Goal: Navigation & Orientation: Find specific page/section

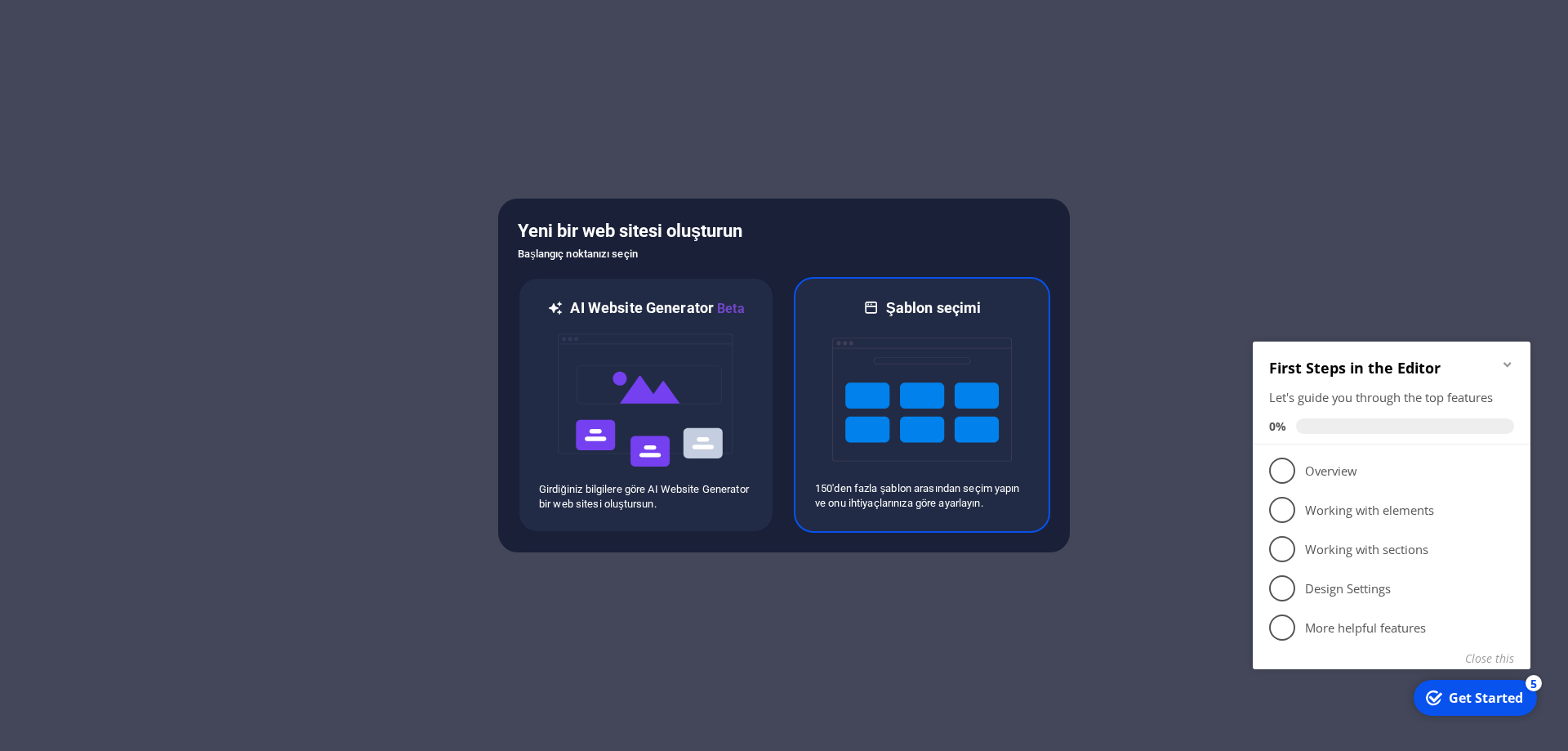
click at [922, 371] on img at bounding box center [922, 399] width 180 height 164
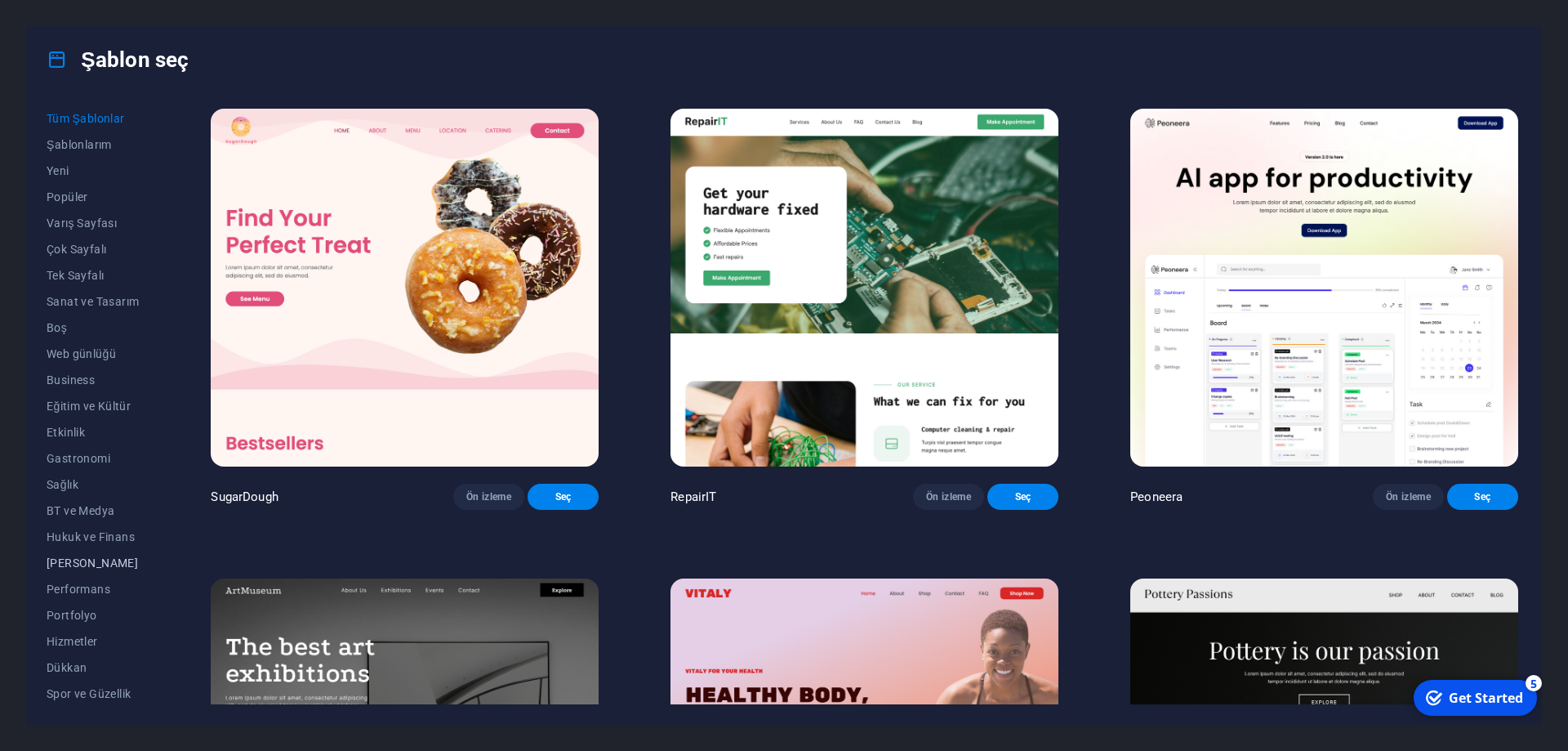
click at [125, 565] on span "[PERSON_NAME]" at bounding box center [92, 563] width 92 height 13
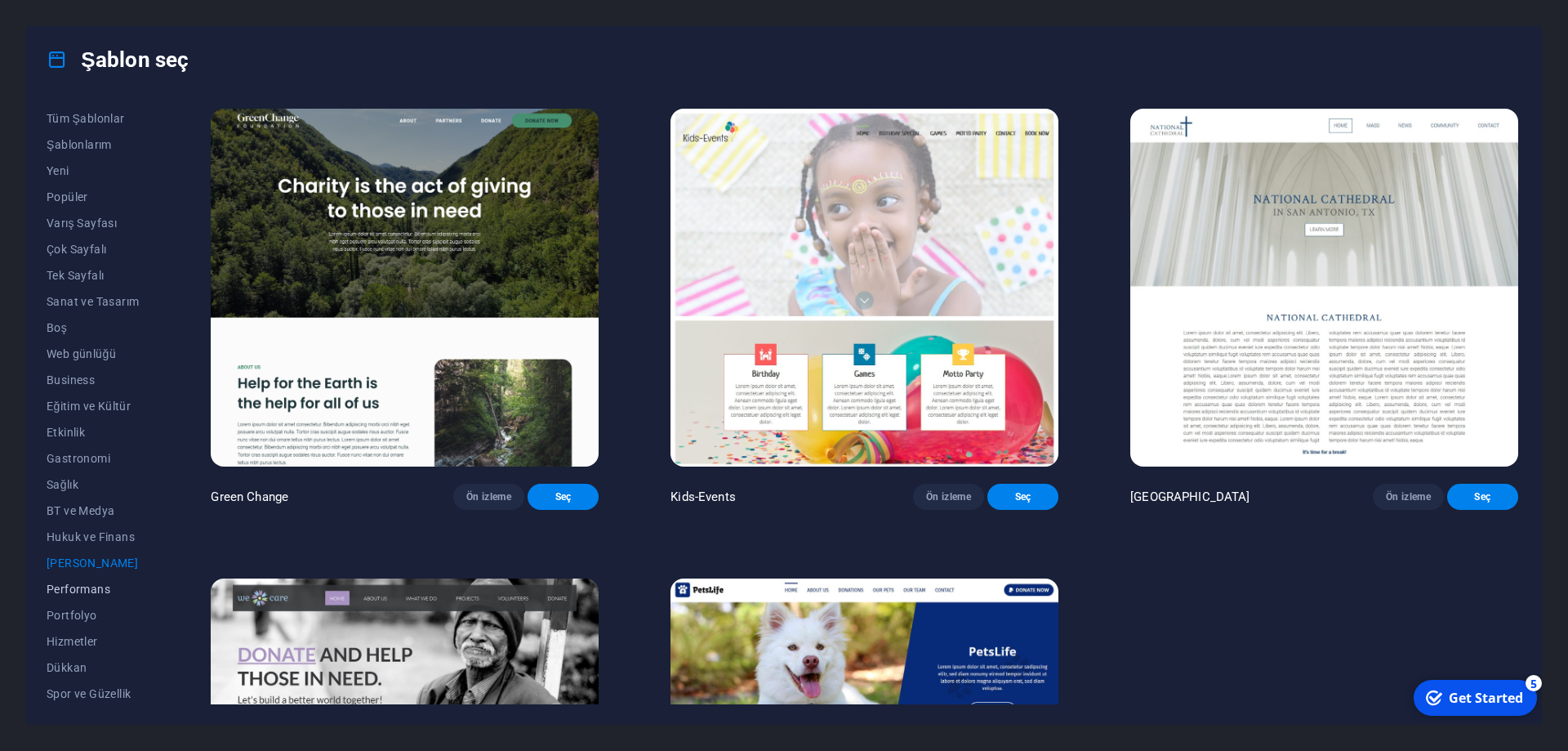
click at [84, 583] on span "Performans" at bounding box center [92, 589] width 92 height 13
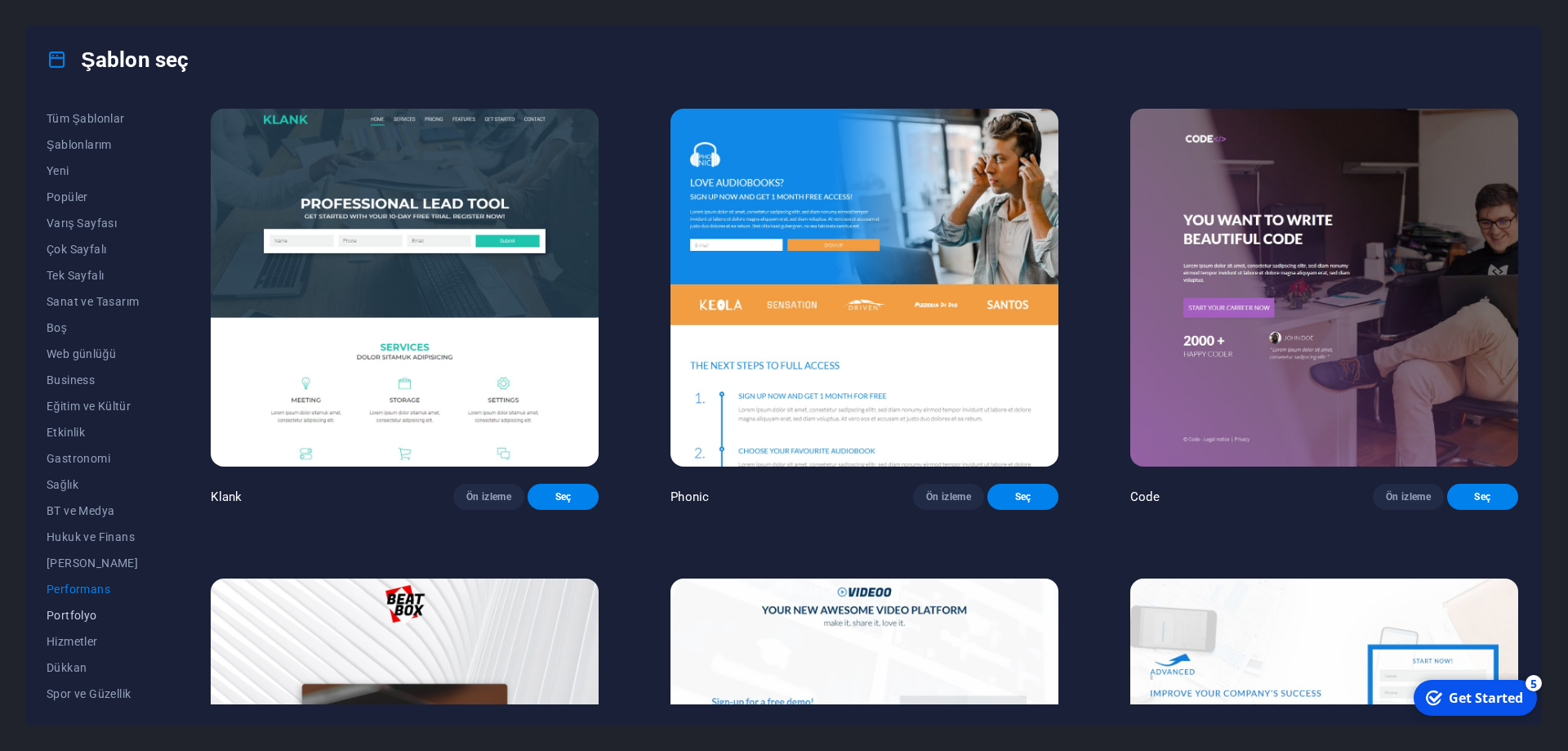
click at [80, 614] on span "Portfolyo" at bounding box center [92, 615] width 92 height 13
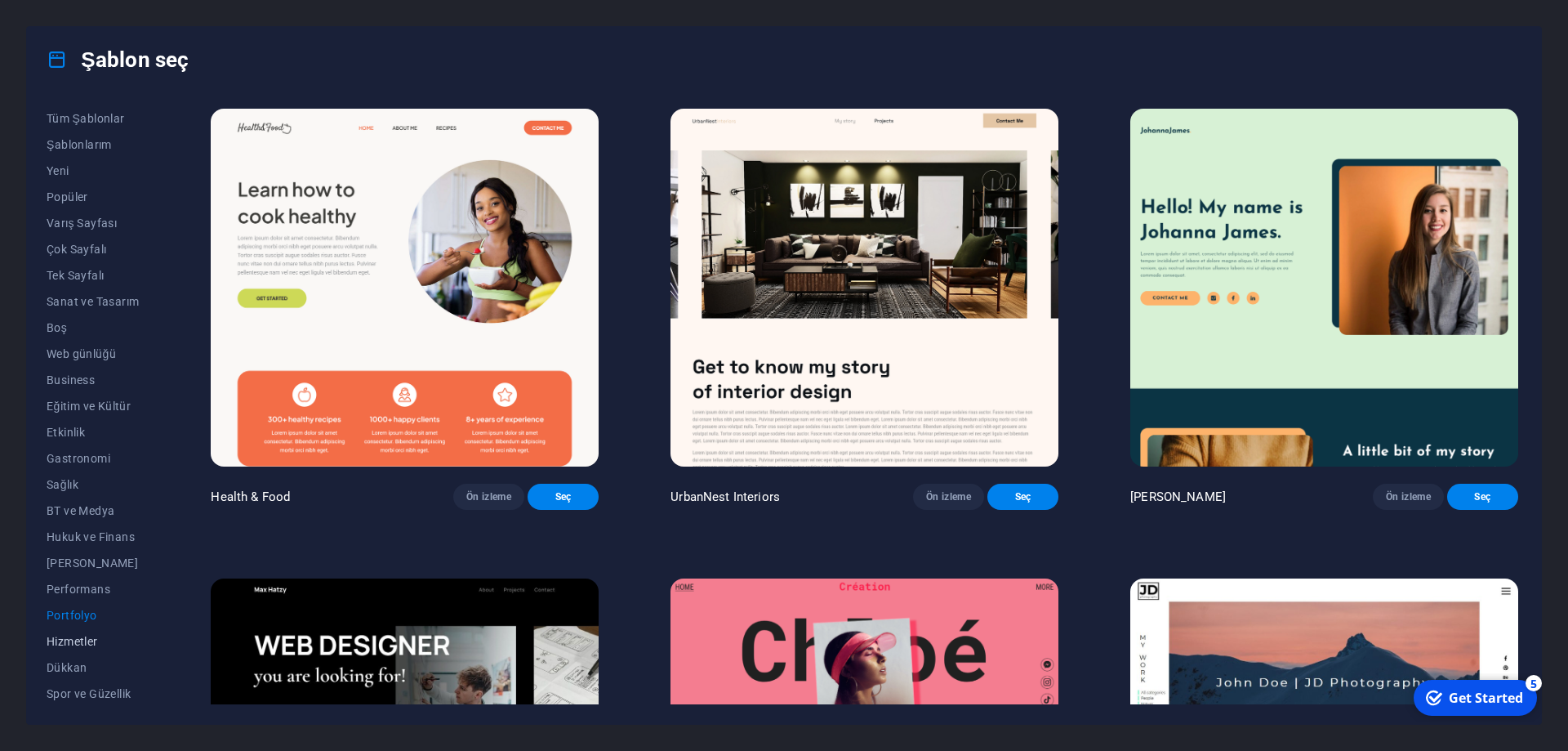
click at [73, 640] on span "Hizmetler" at bounding box center [92, 642] width 92 height 13
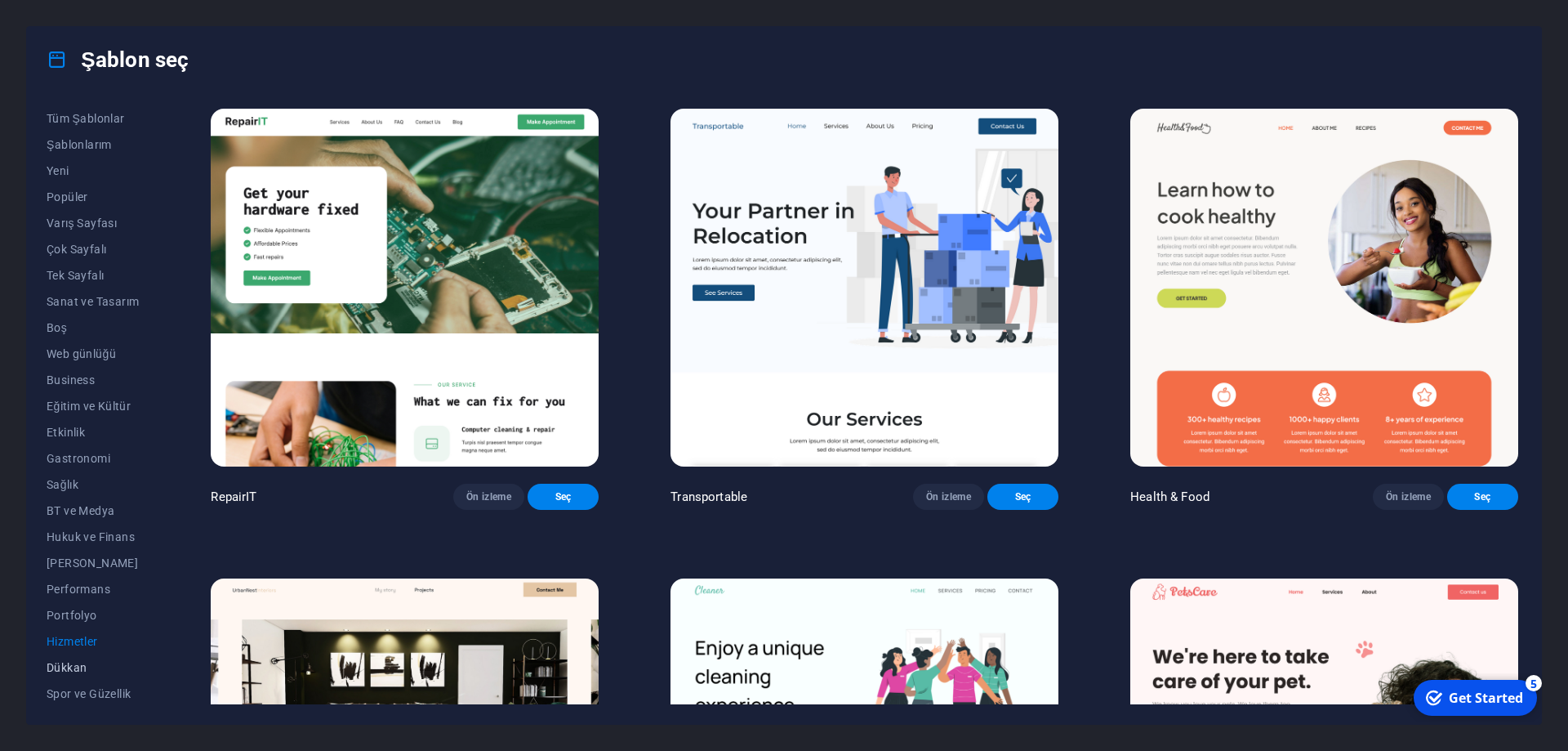
click at [72, 671] on span "Dükkan" at bounding box center [92, 667] width 92 height 13
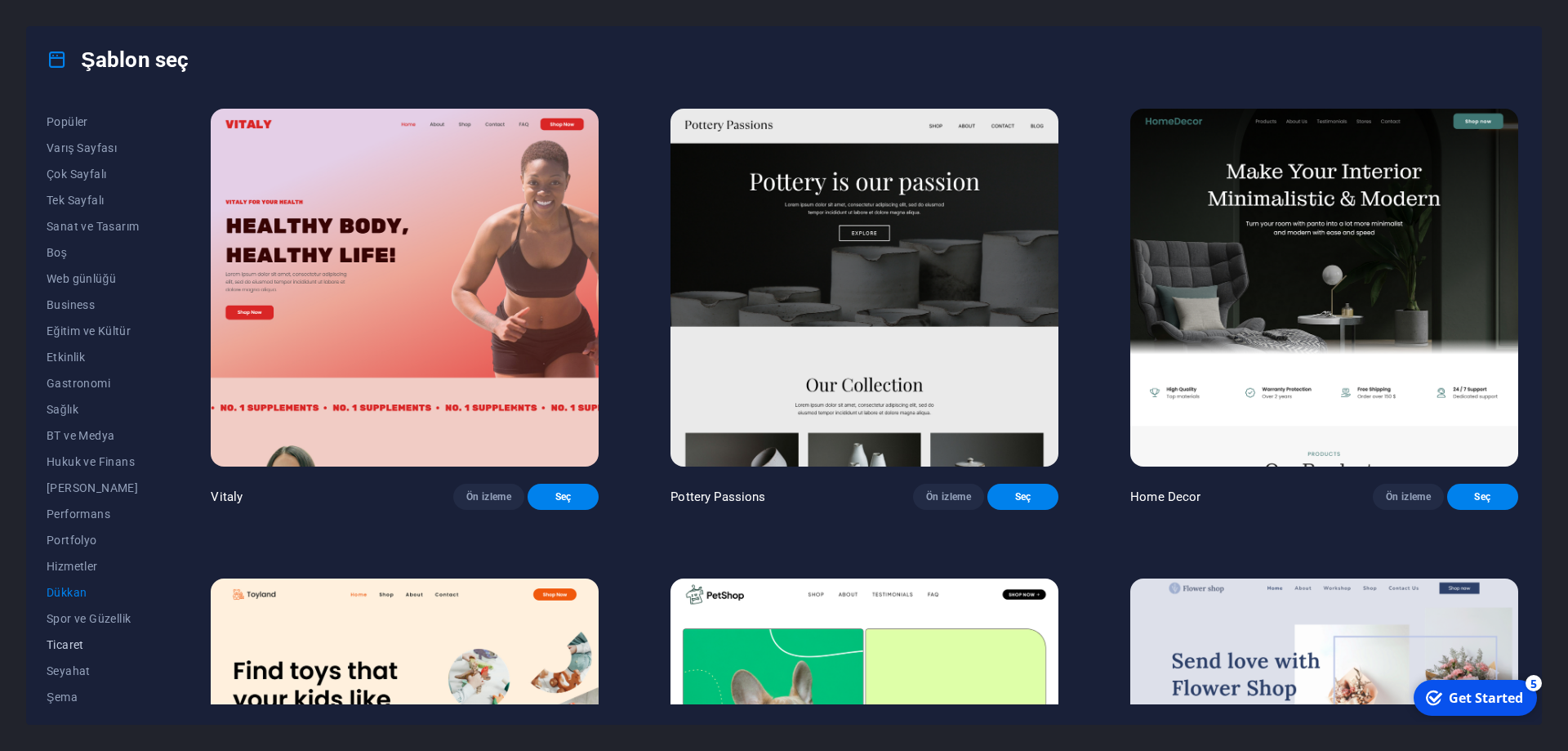
scroll to position [81, 0]
click at [95, 612] on span "Spor ve Güzellik" at bounding box center [92, 613] width 92 height 13
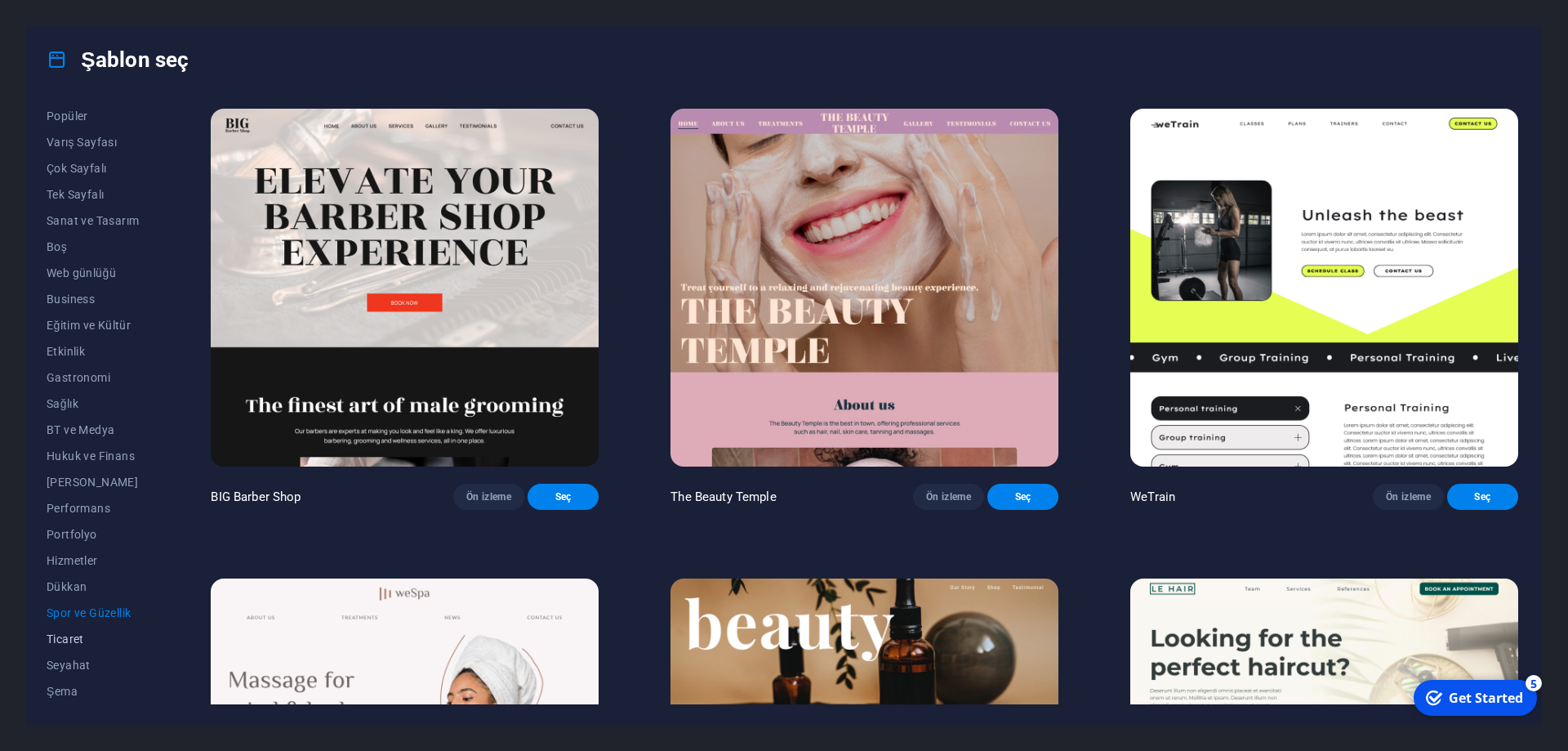
click at [74, 640] on span "Ticaret" at bounding box center [92, 639] width 92 height 13
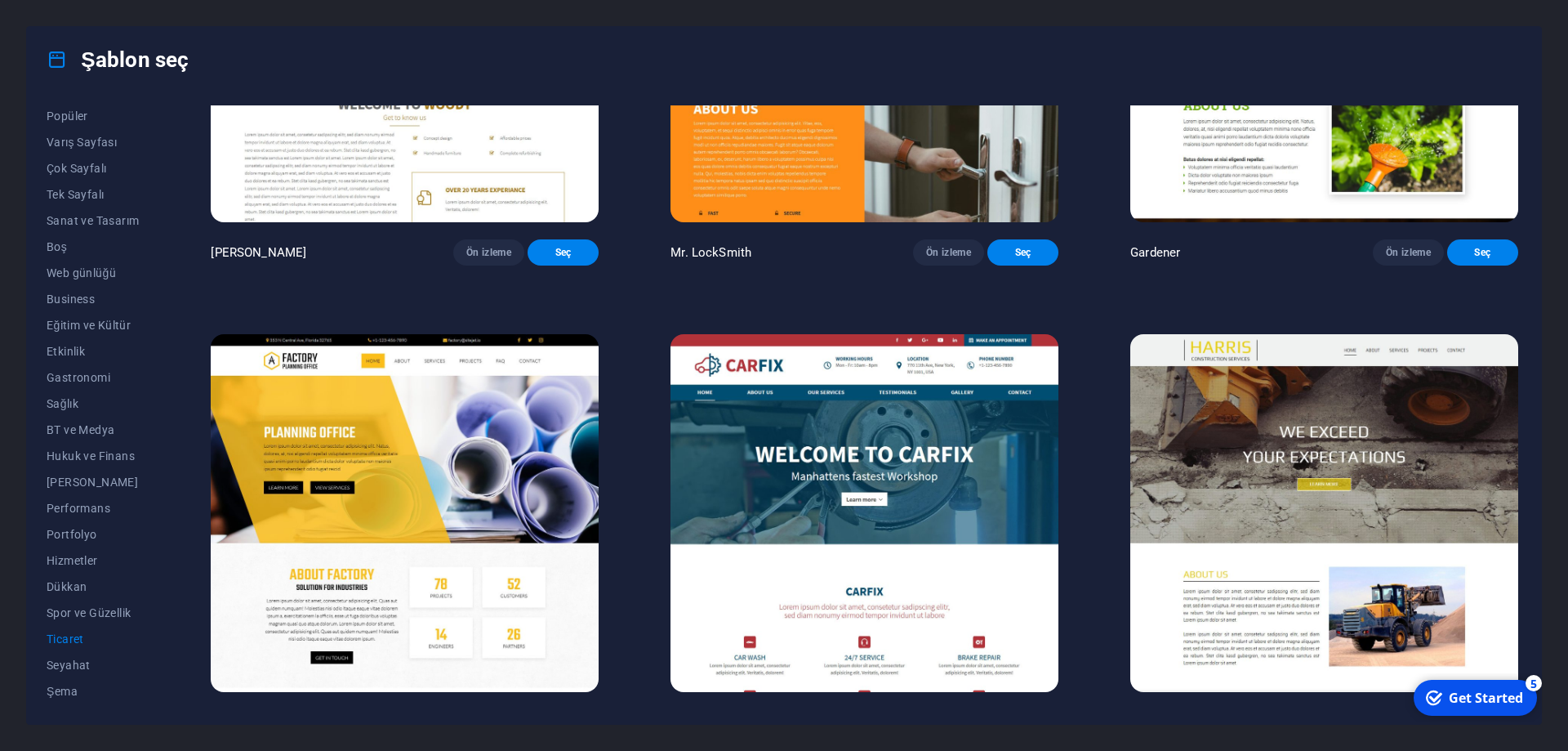
scroll to position [719, 0]
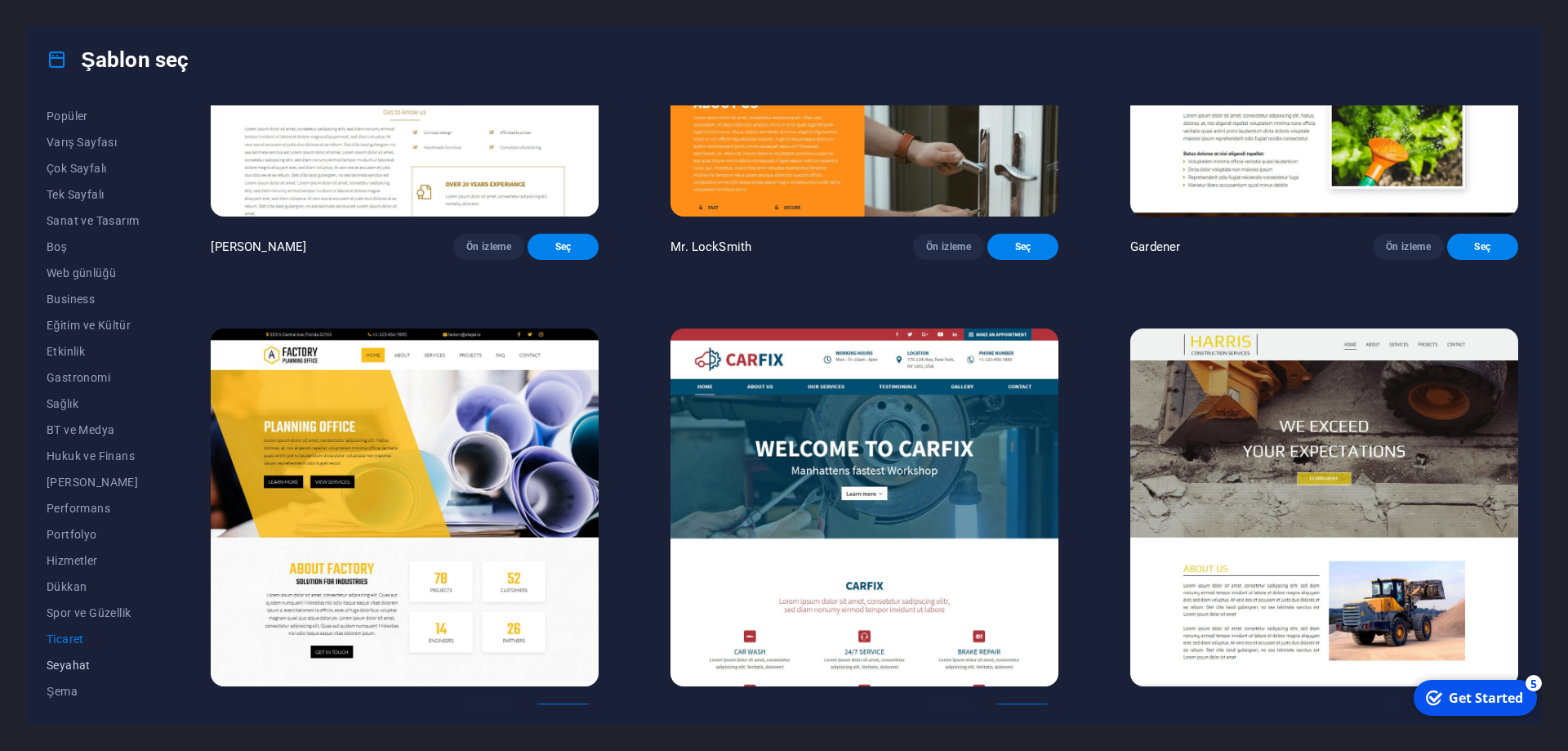
click at [69, 660] on span "Seyahat" at bounding box center [92, 665] width 92 height 13
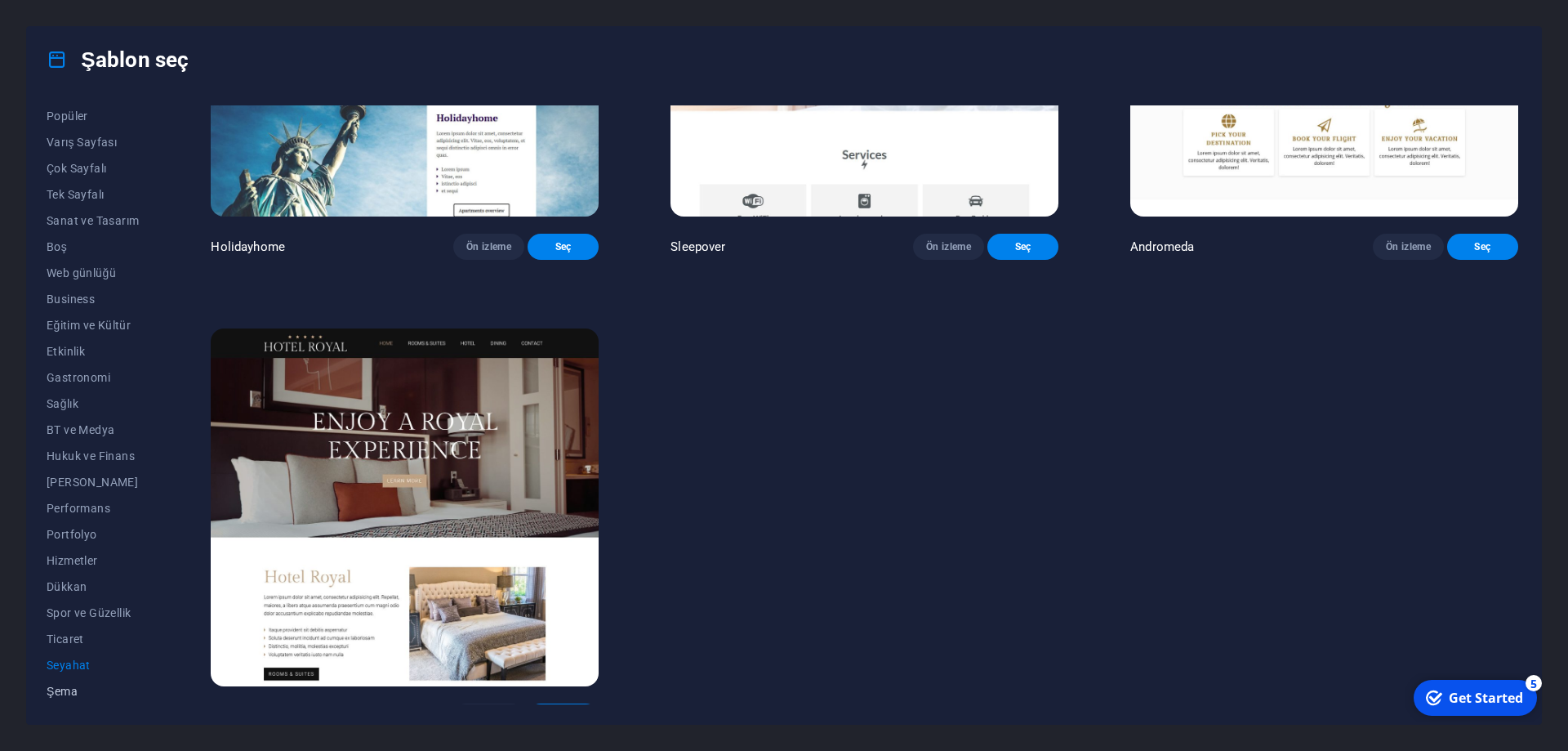
click at [67, 688] on span "Şema" at bounding box center [92, 691] width 92 height 13
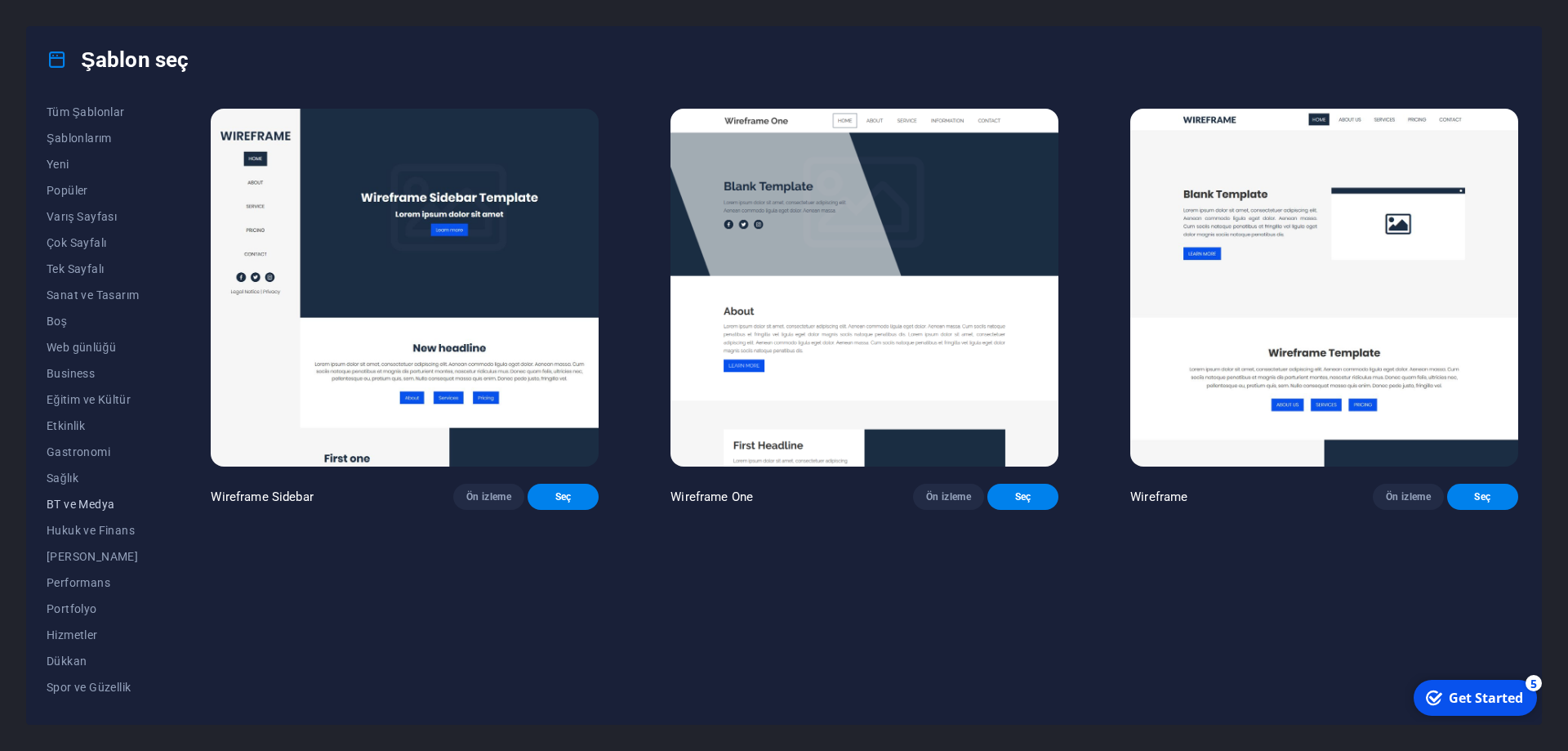
scroll to position [0, 0]
click at [63, 357] on span "Web günlüğü" at bounding box center [92, 354] width 92 height 13
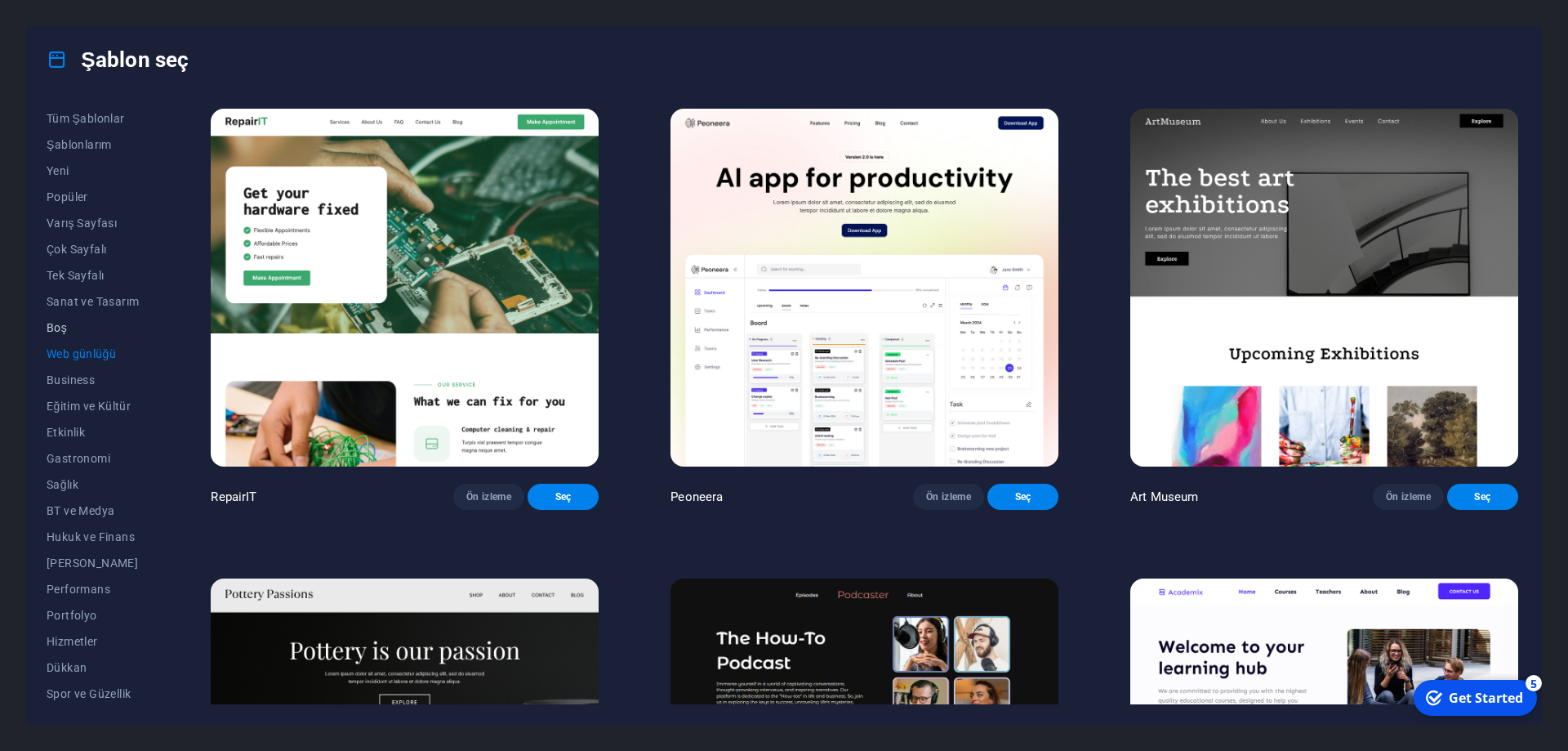
click at [57, 323] on span "Boş" at bounding box center [92, 328] width 92 height 13
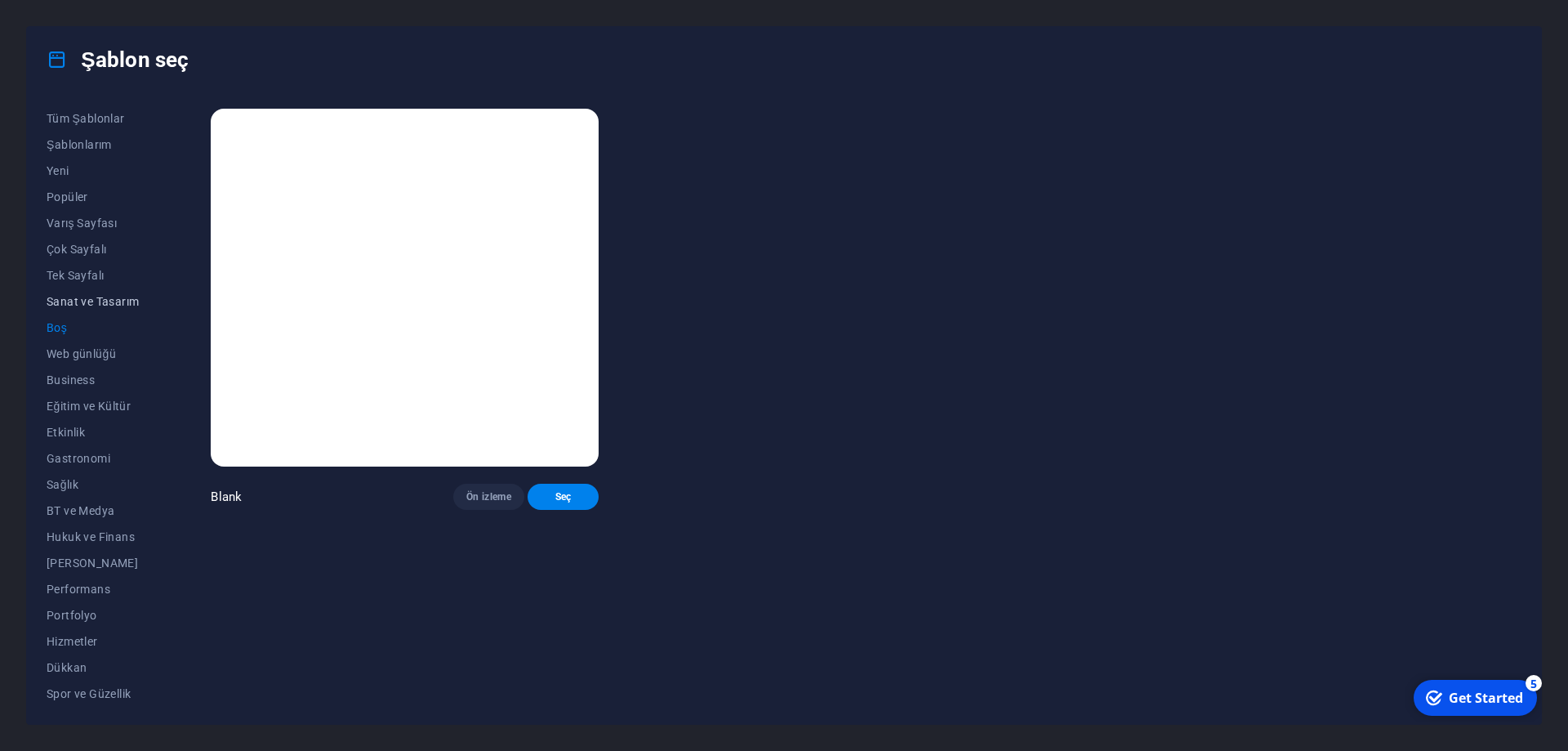
click at [93, 296] on span "Sanat ve Tasarım" at bounding box center [92, 301] width 92 height 13
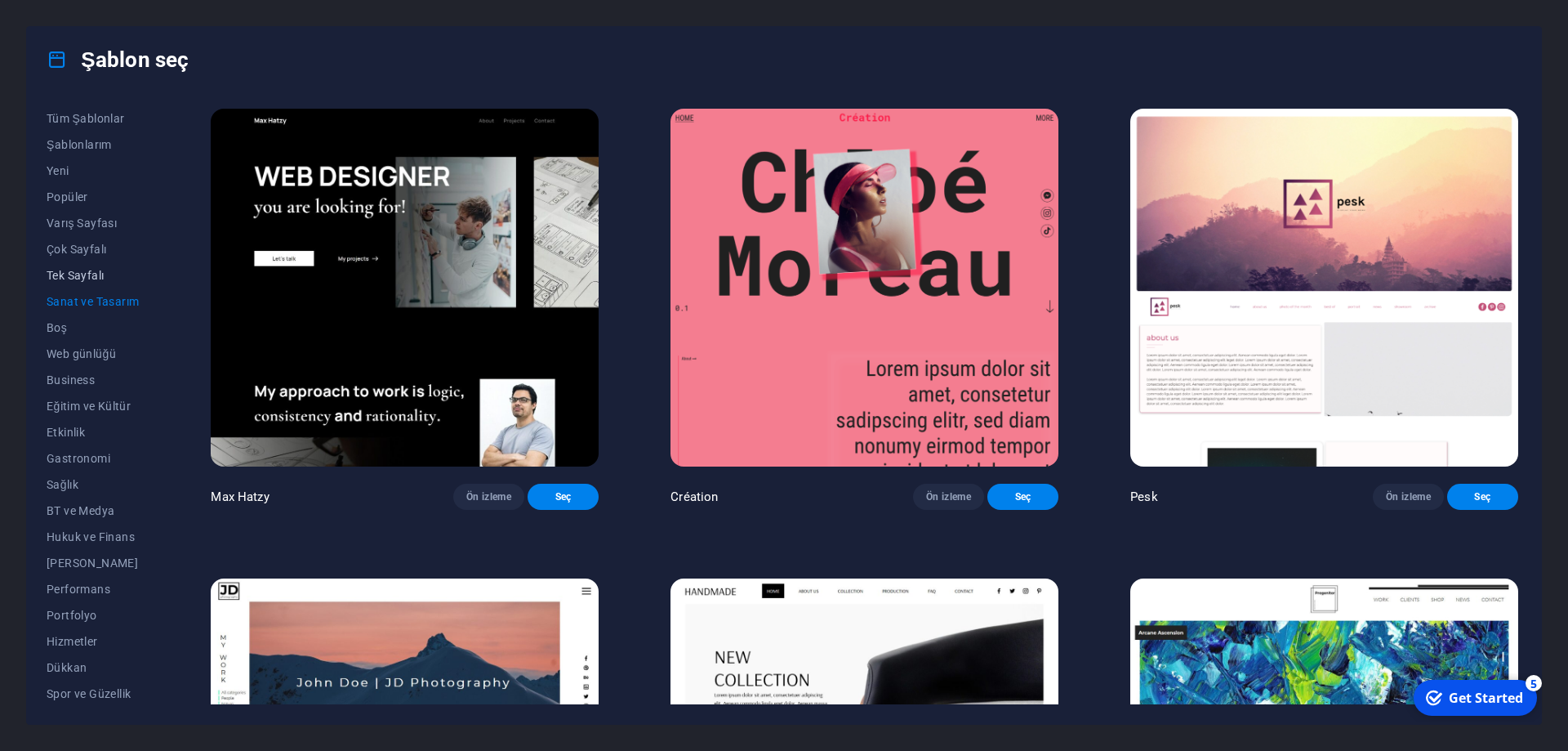
click at [82, 271] on span "Tek Sayfalı" at bounding box center [92, 276] width 92 height 13
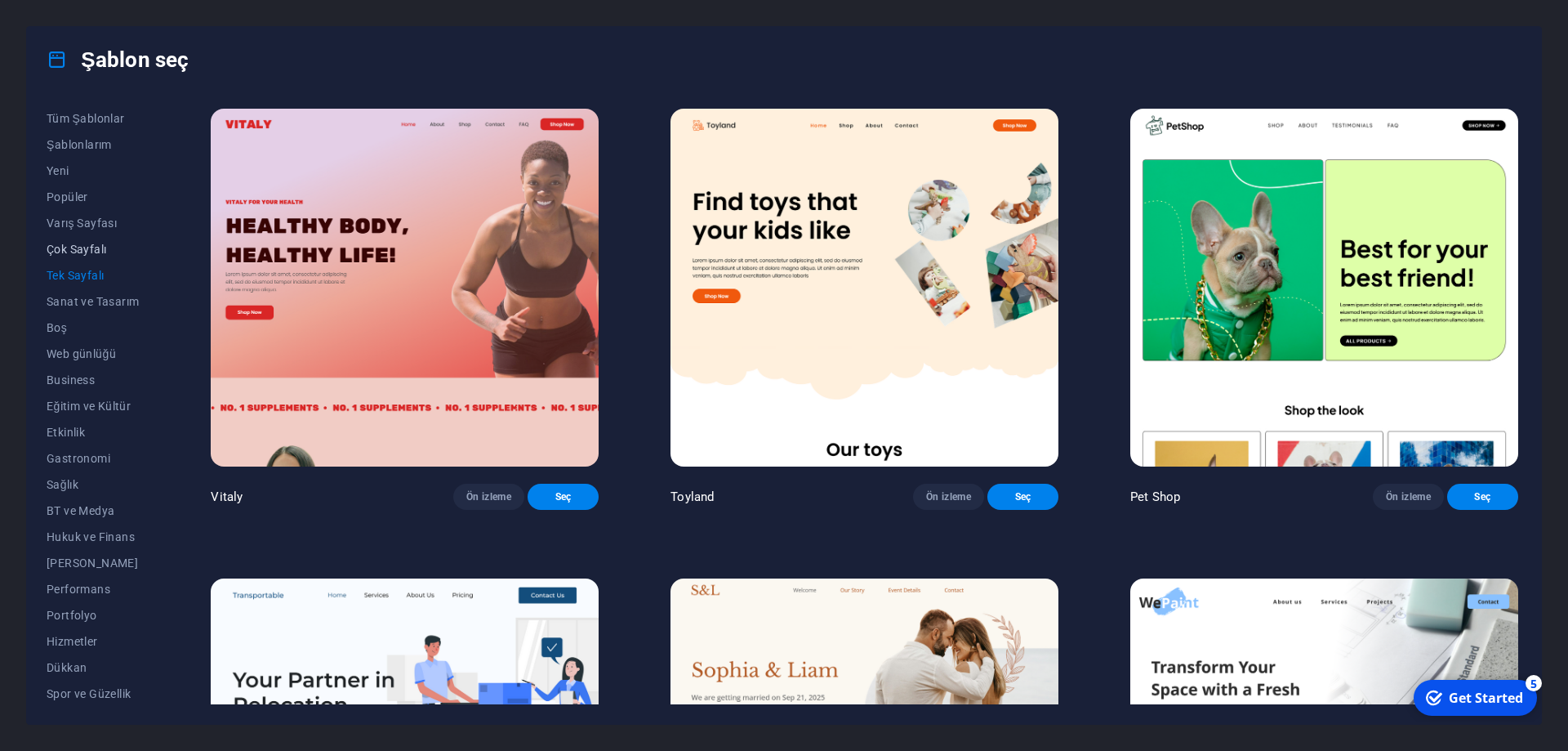
click at [82, 247] on span "Çok Sayfalı" at bounding box center [92, 249] width 92 height 13
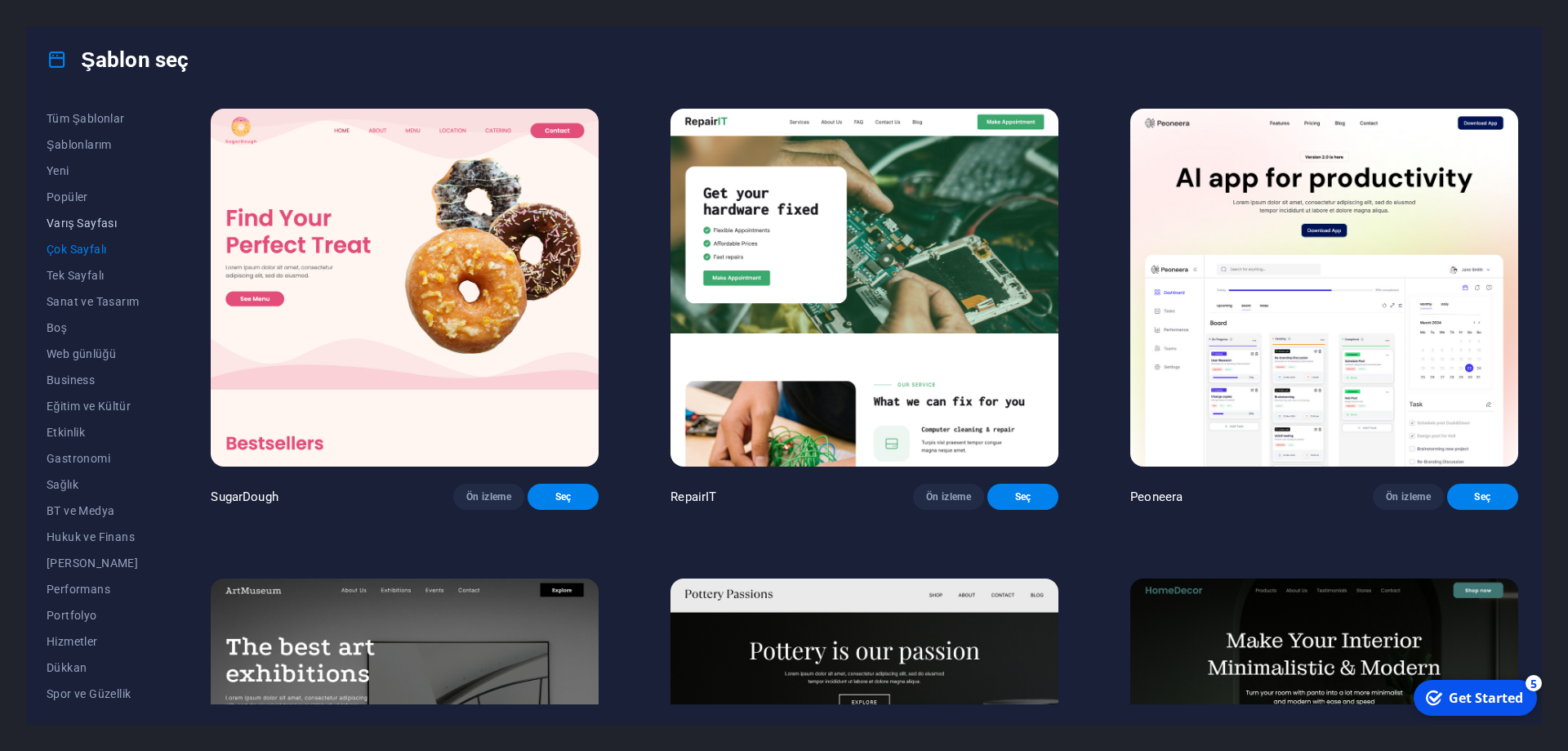
click at [82, 224] on span "Varış Sayfası" at bounding box center [92, 223] width 92 height 13
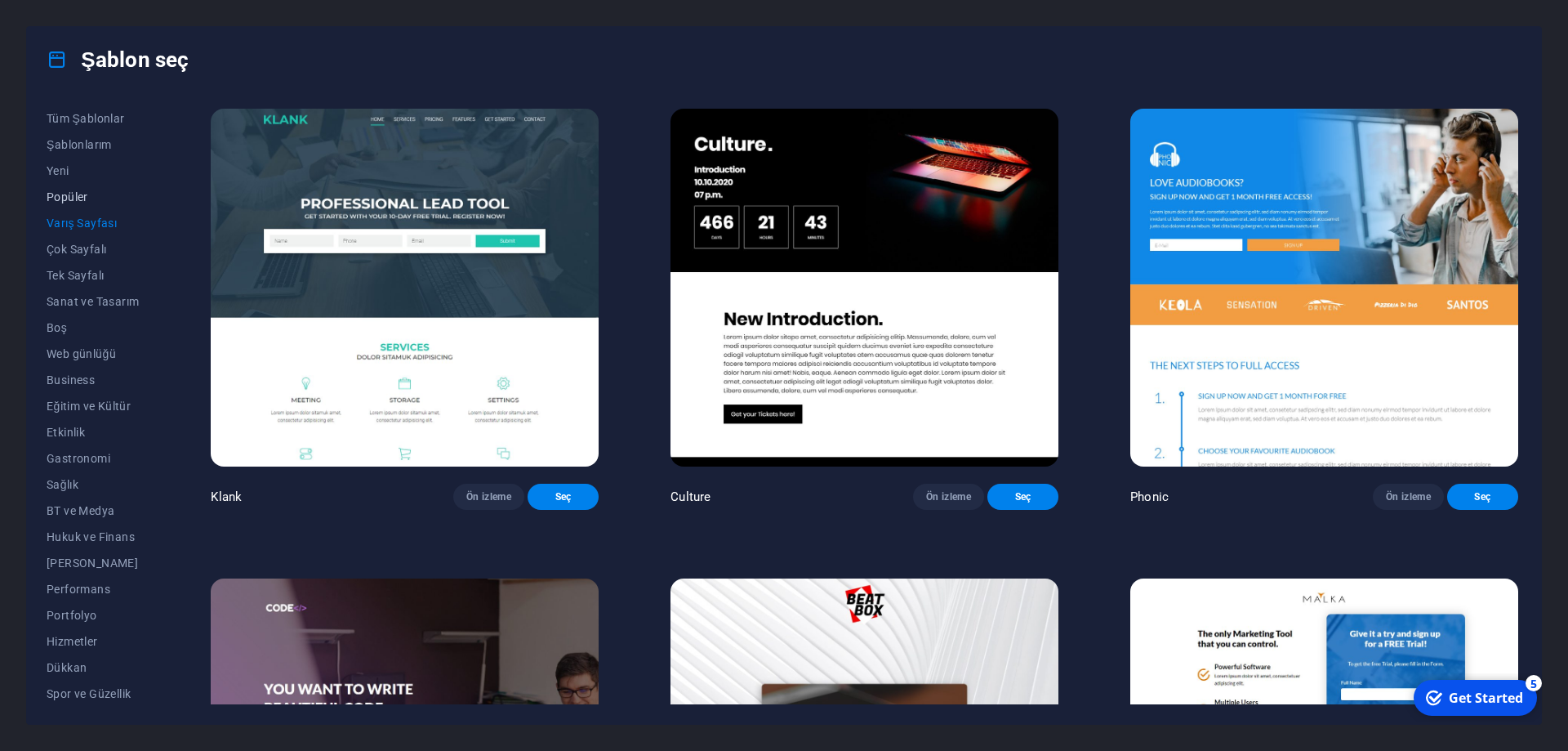
click at [70, 190] on span "Popüler" at bounding box center [92, 197] width 92 height 13
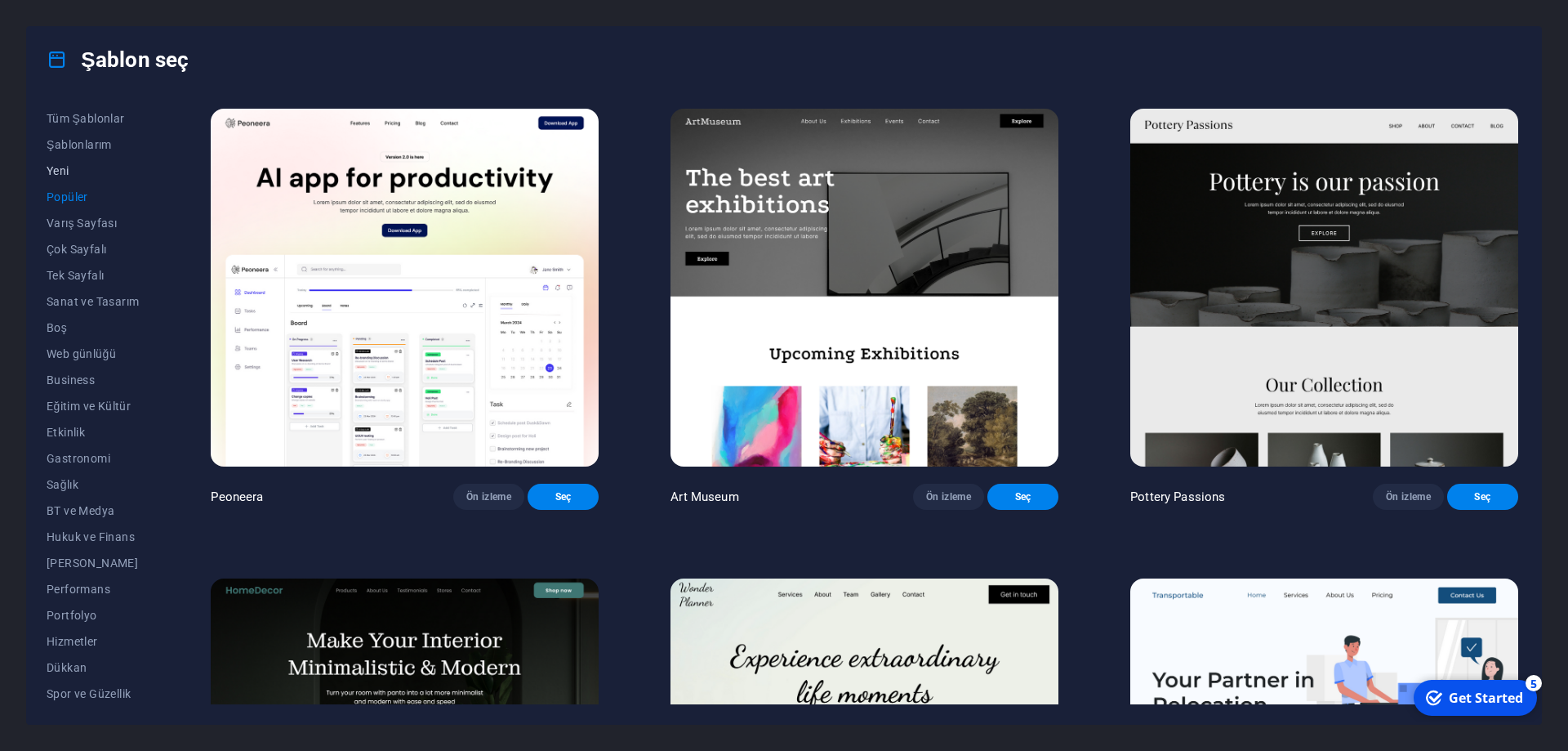
click at [65, 171] on span "Yeni" at bounding box center [92, 171] width 92 height 13
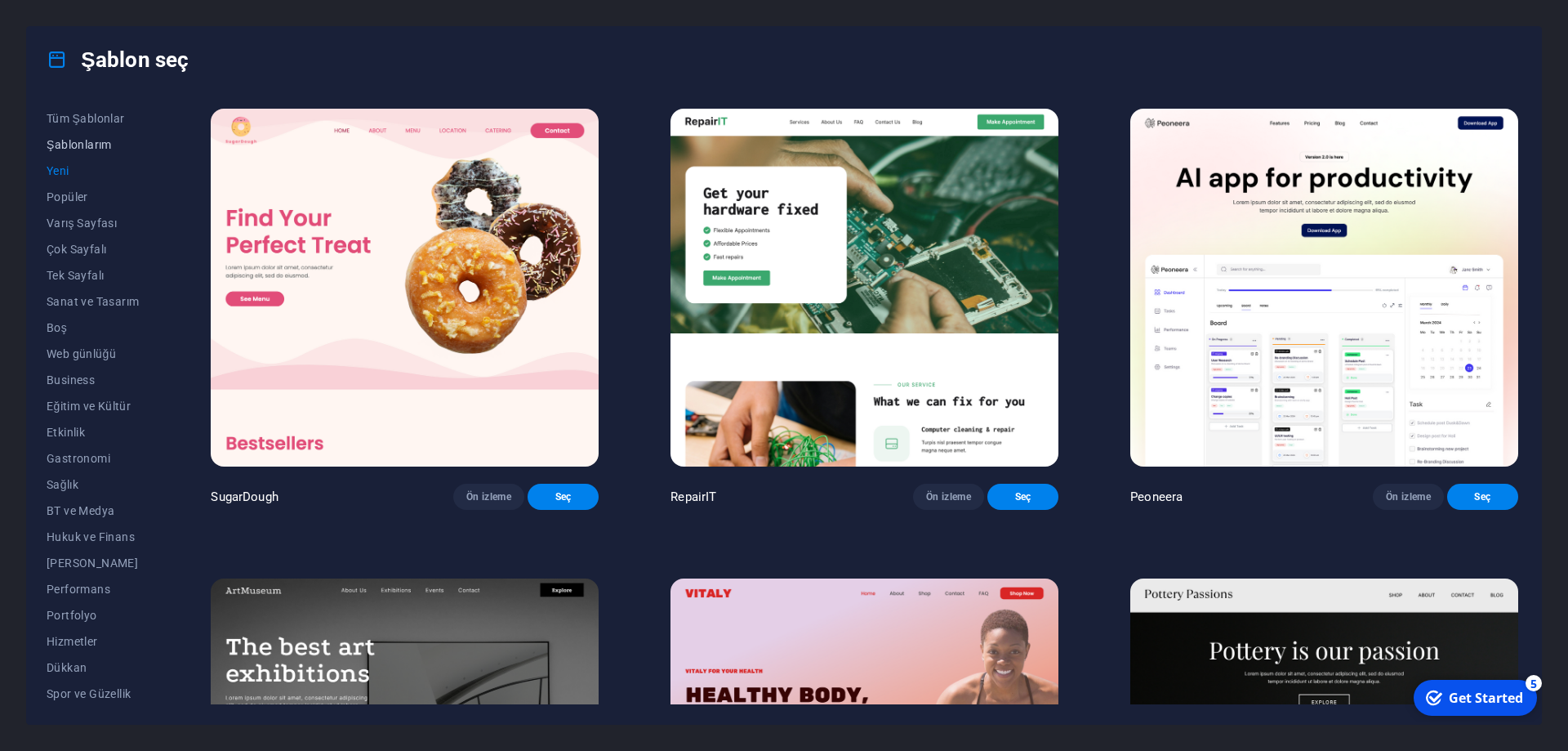
click at [65, 144] on span "Şablonlarım" at bounding box center [92, 144] width 92 height 13
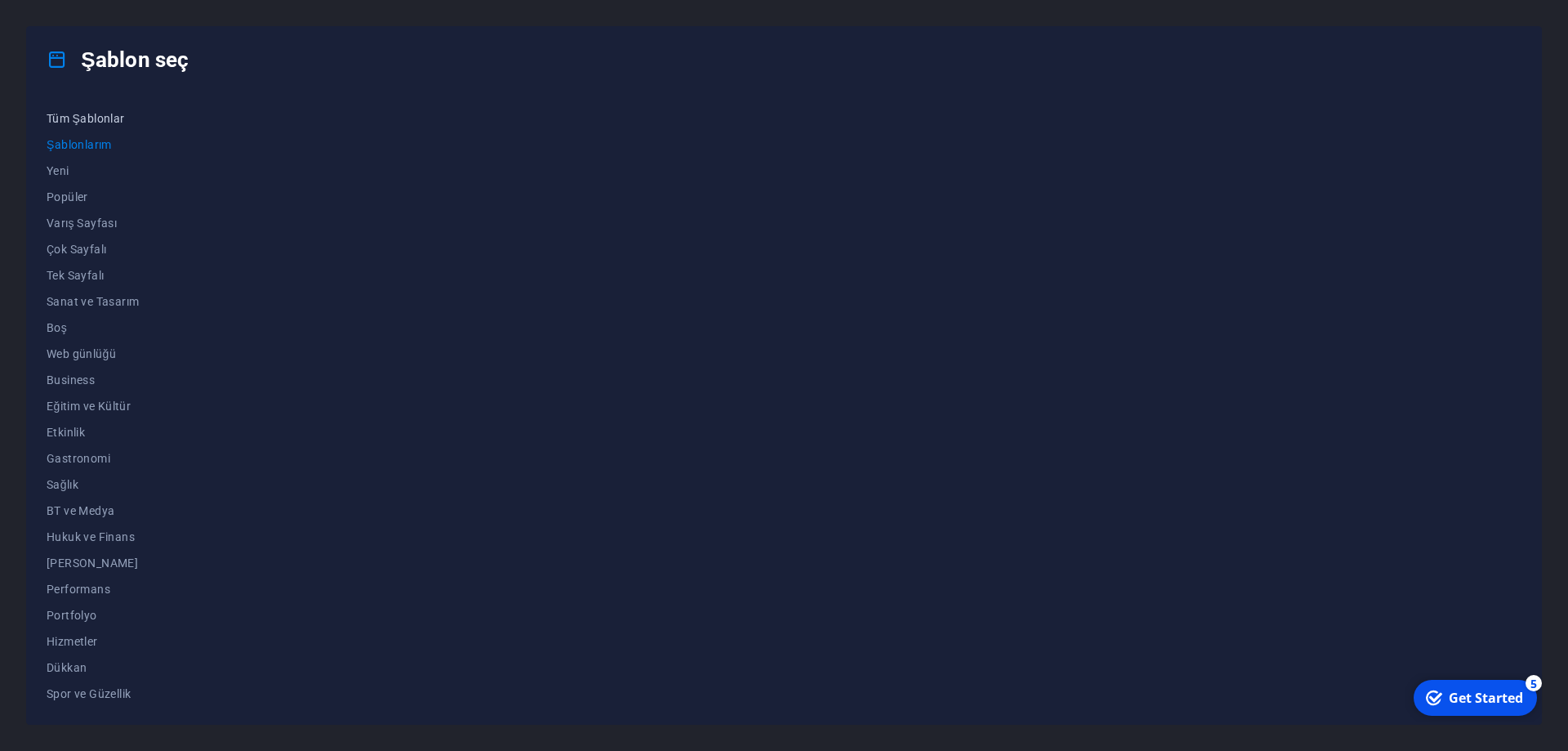
click at [103, 114] on span "Tüm Şablonlar" at bounding box center [92, 119] width 92 height 13
